Goal: Transaction & Acquisition: Purchase product/service

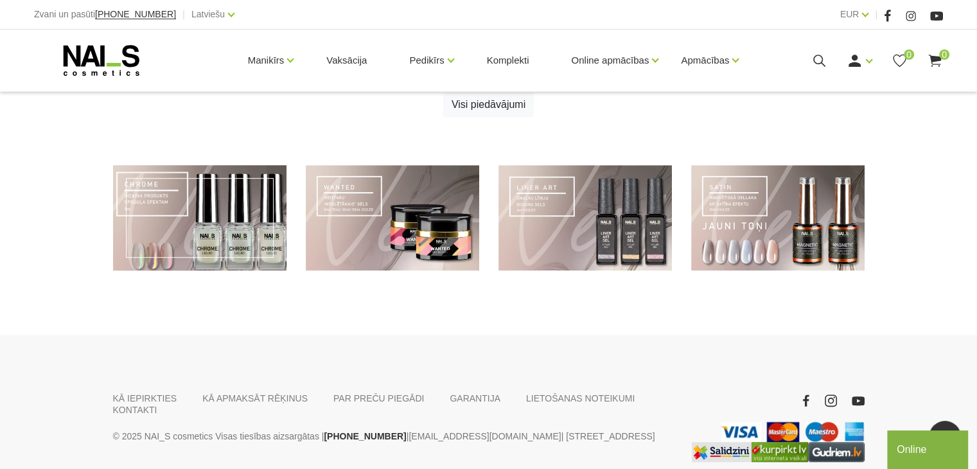
scroll to position [1002, 0]
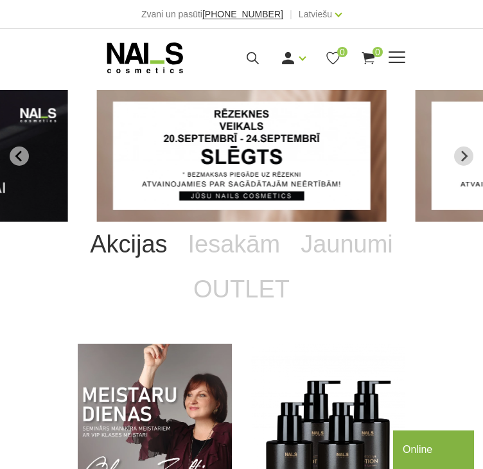
click at [261, 55] on icon at bounding box center [253, 58] width 16 height 16
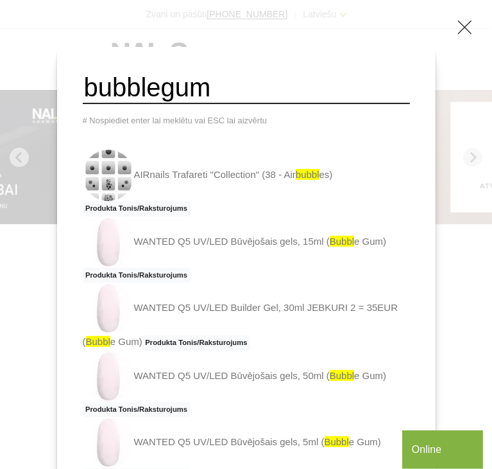
type input "bubblegum"
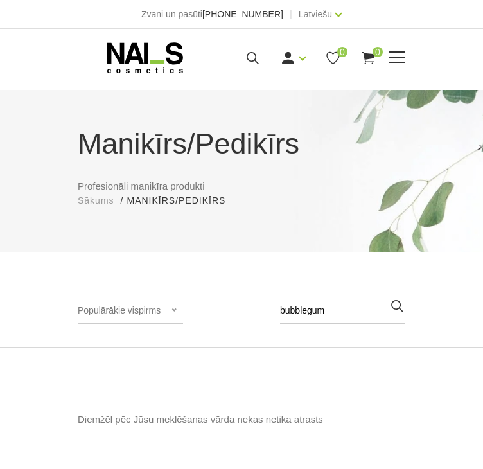
click at [261, 51] on icon at bounding box center [253, 58] width 16 height 16
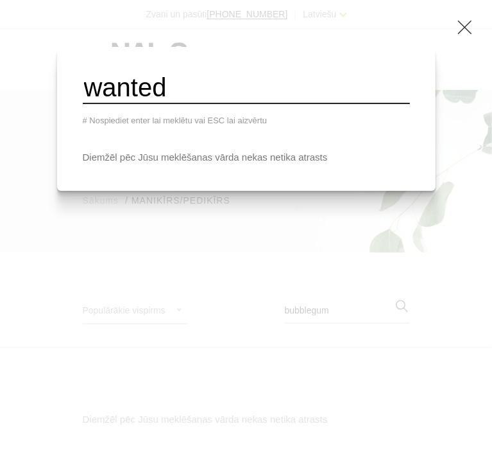
type input "wanted"
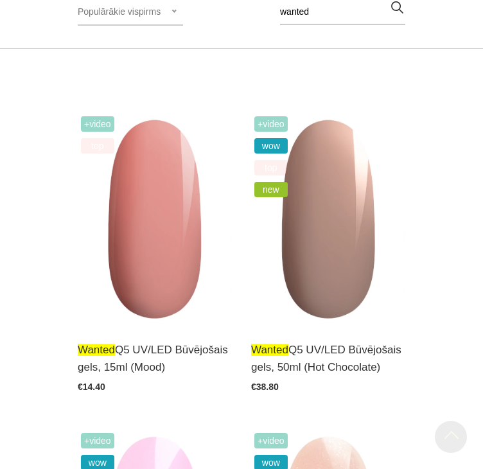
scroll to position [321, 0]
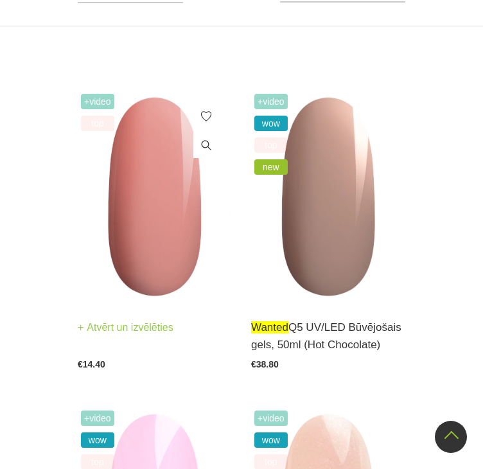
click at [126, 261] on img at bounding box center [155, 197] width 154 height 212
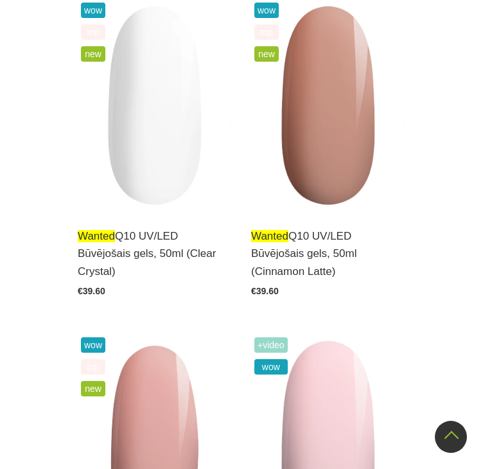
scroll to position [7513, 0]
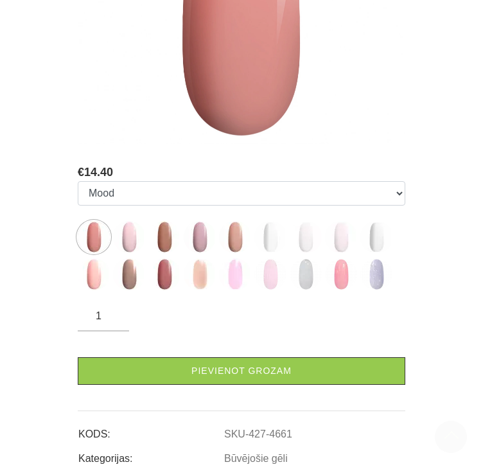
scroll to position [449, 0]
click at [170, 243] on img at bounding box center [164, 237] width 32 height 32
select select "4663"
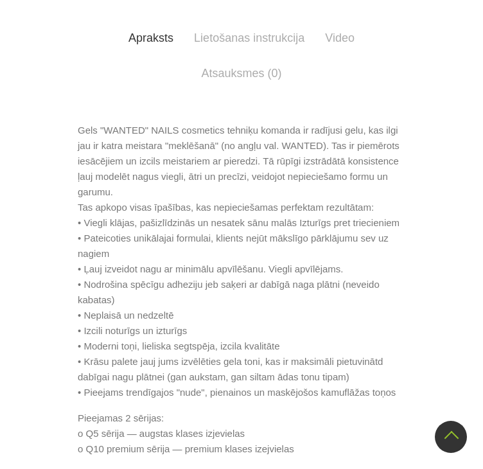
scroll to position [835, 0]
